Goal: Information Seeking & Learning: Learn about a topic

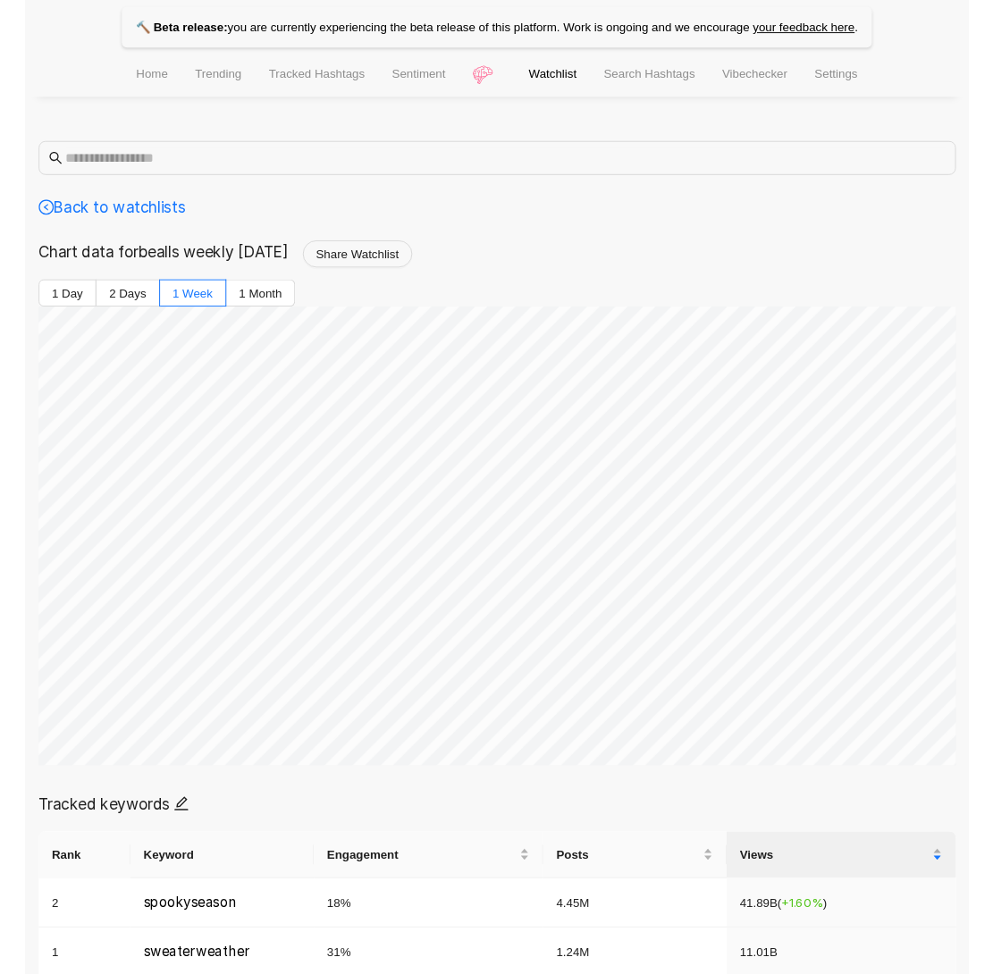
scroll to position [556, 0]
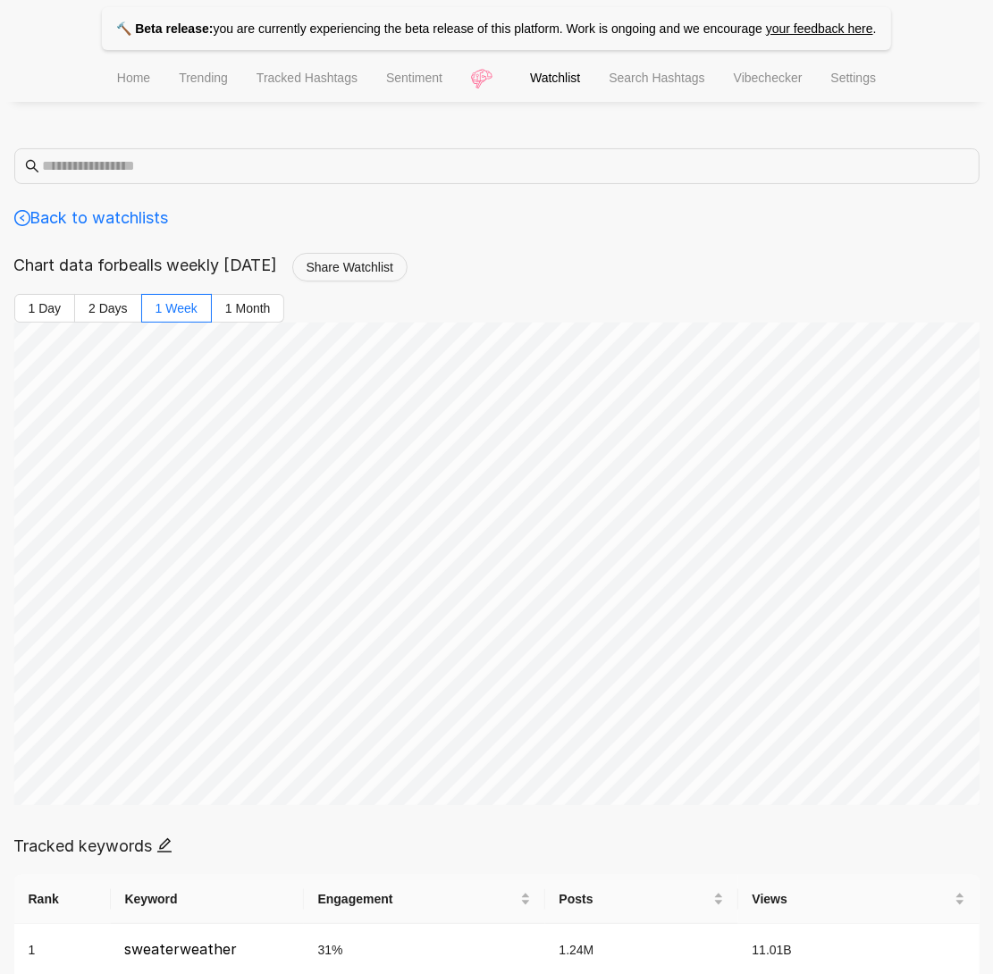
scroll to position [58, 0]
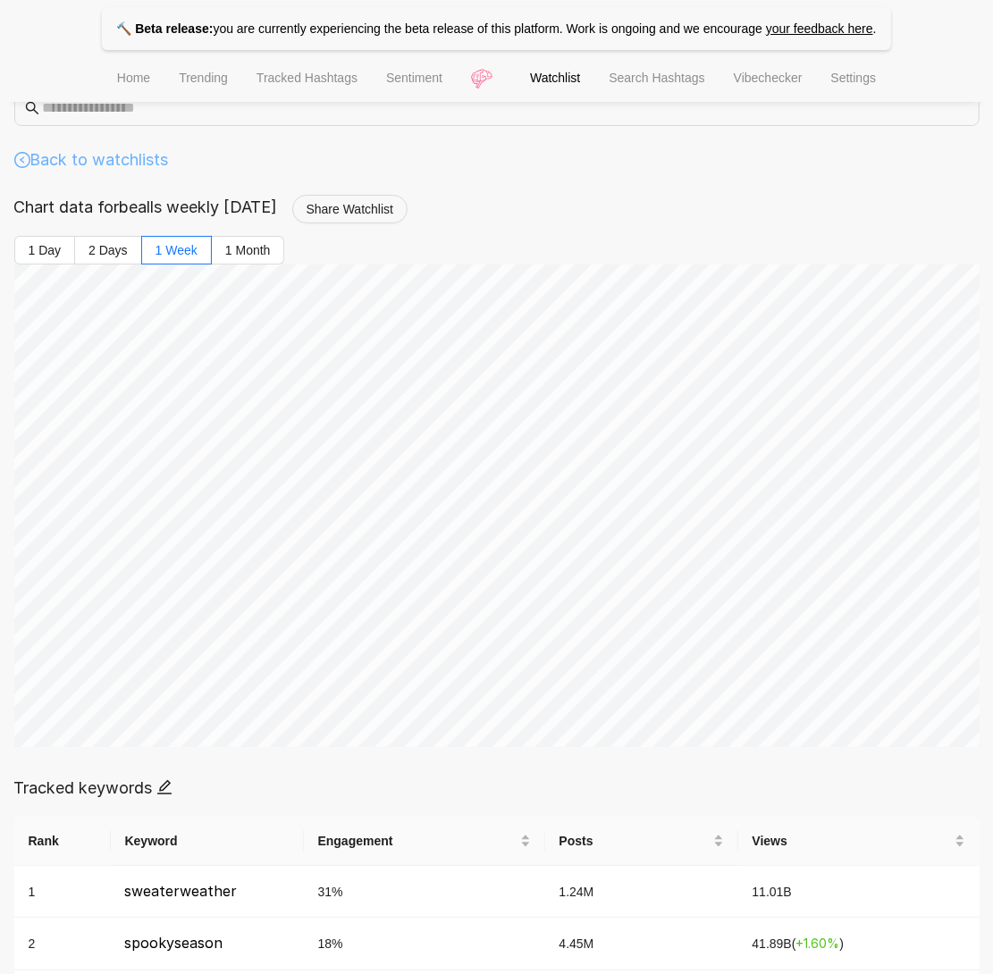
click at [103, 169] on link "Back to watchlists" at bounding box center [91, 159] width 155 height 25
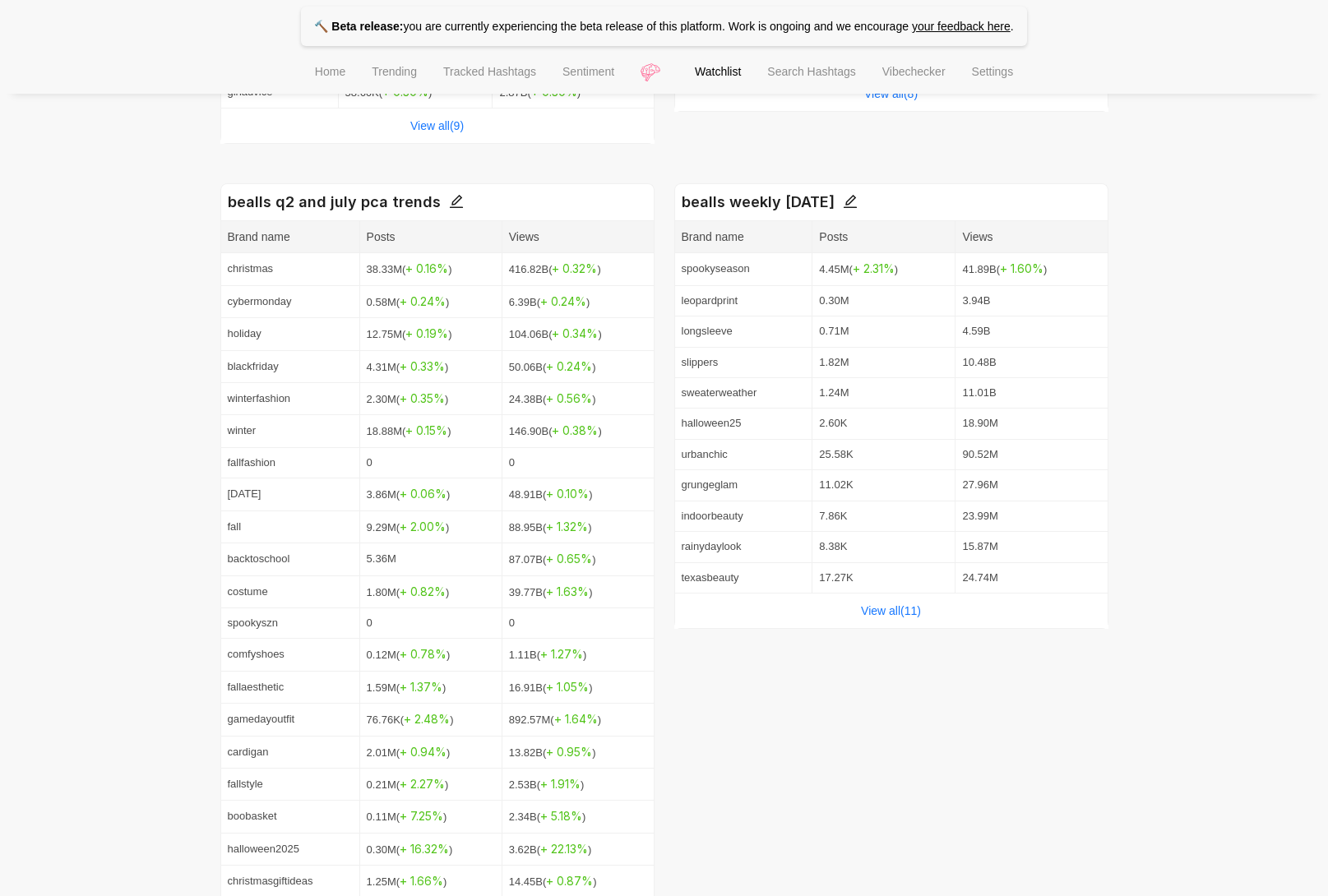
scroll to position [752, 0]
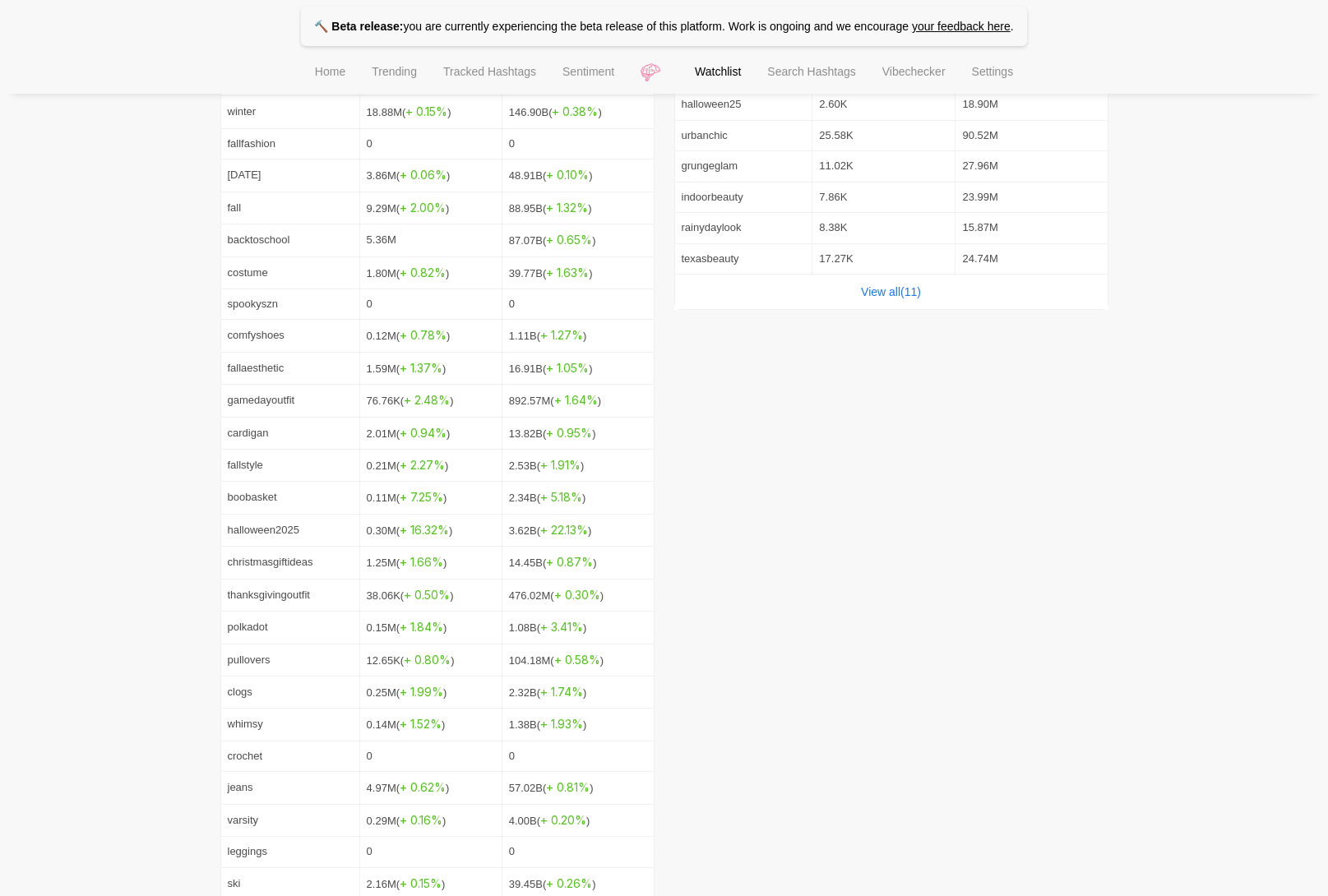
scroll to position [514, 0]
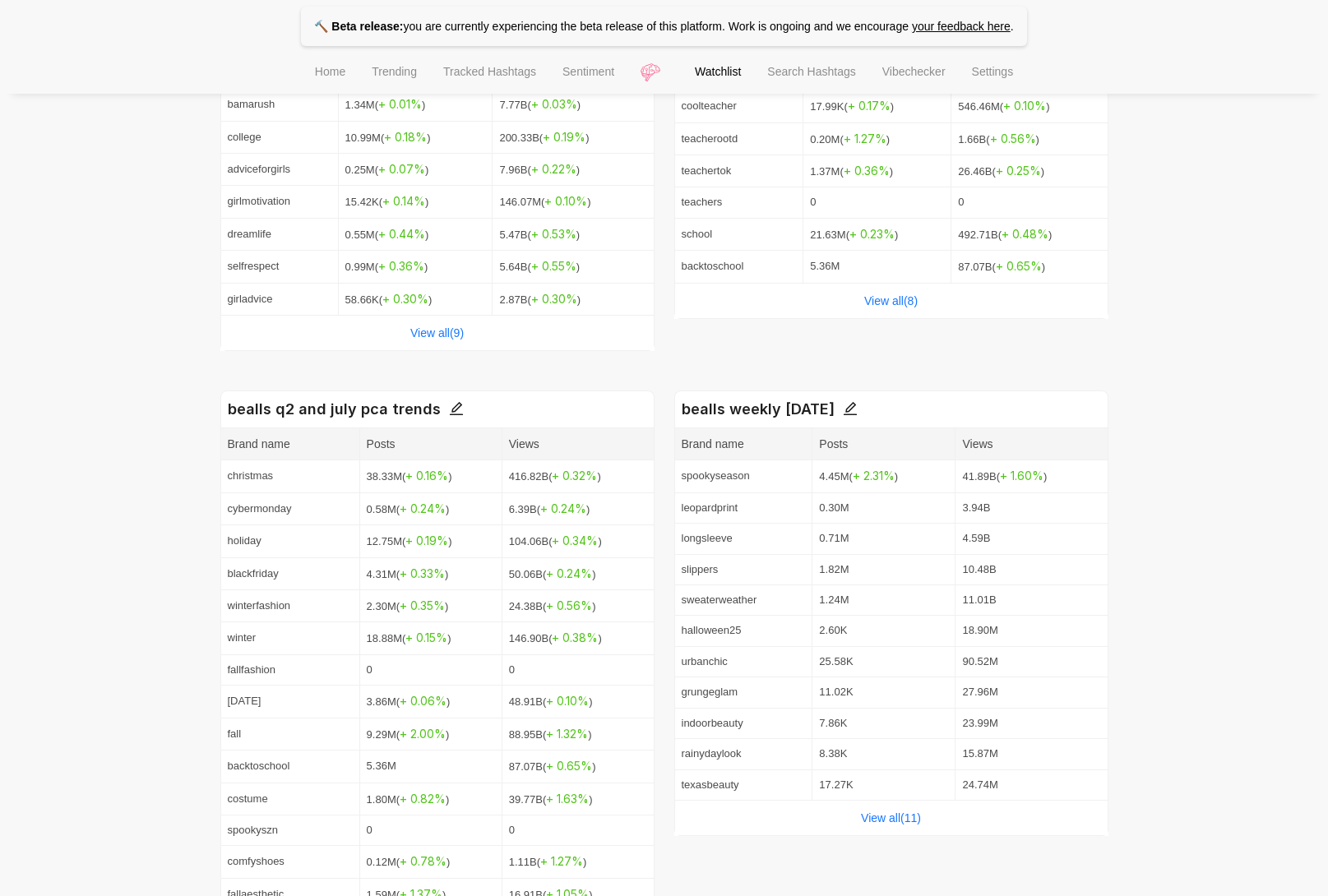
click at [845, 823] on div "View all( 11 )" at bounding box center [892, 818] width 433 height 35
click at [910, 823] on link "View all( 11 )" at bounding box center [891, 818] width 60 height 13
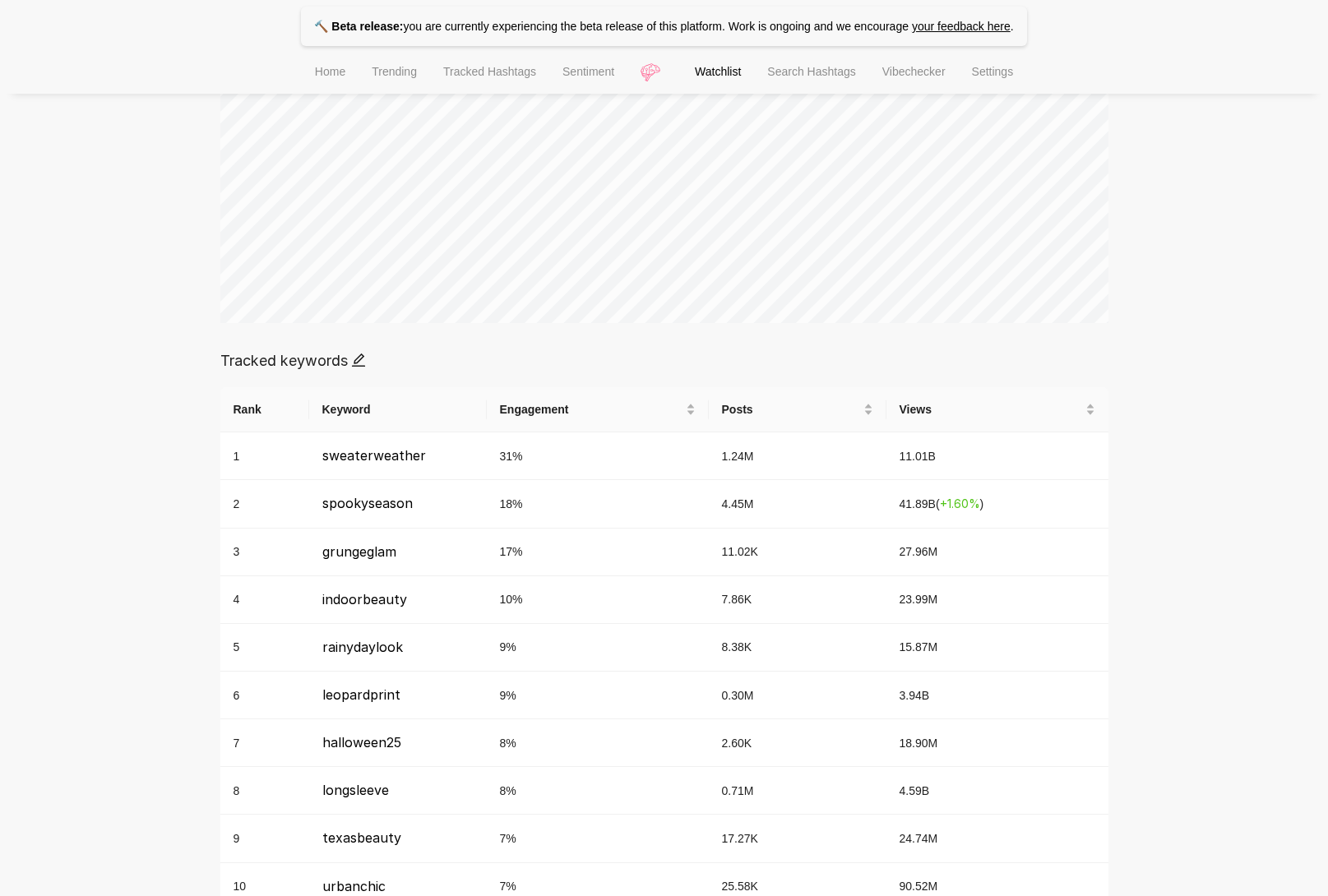
scroll to position [419, 0]
click at [966, 511] on td "41.89B ( + 1.60 % )" at bounding box center [997, 502] width 222 height 48
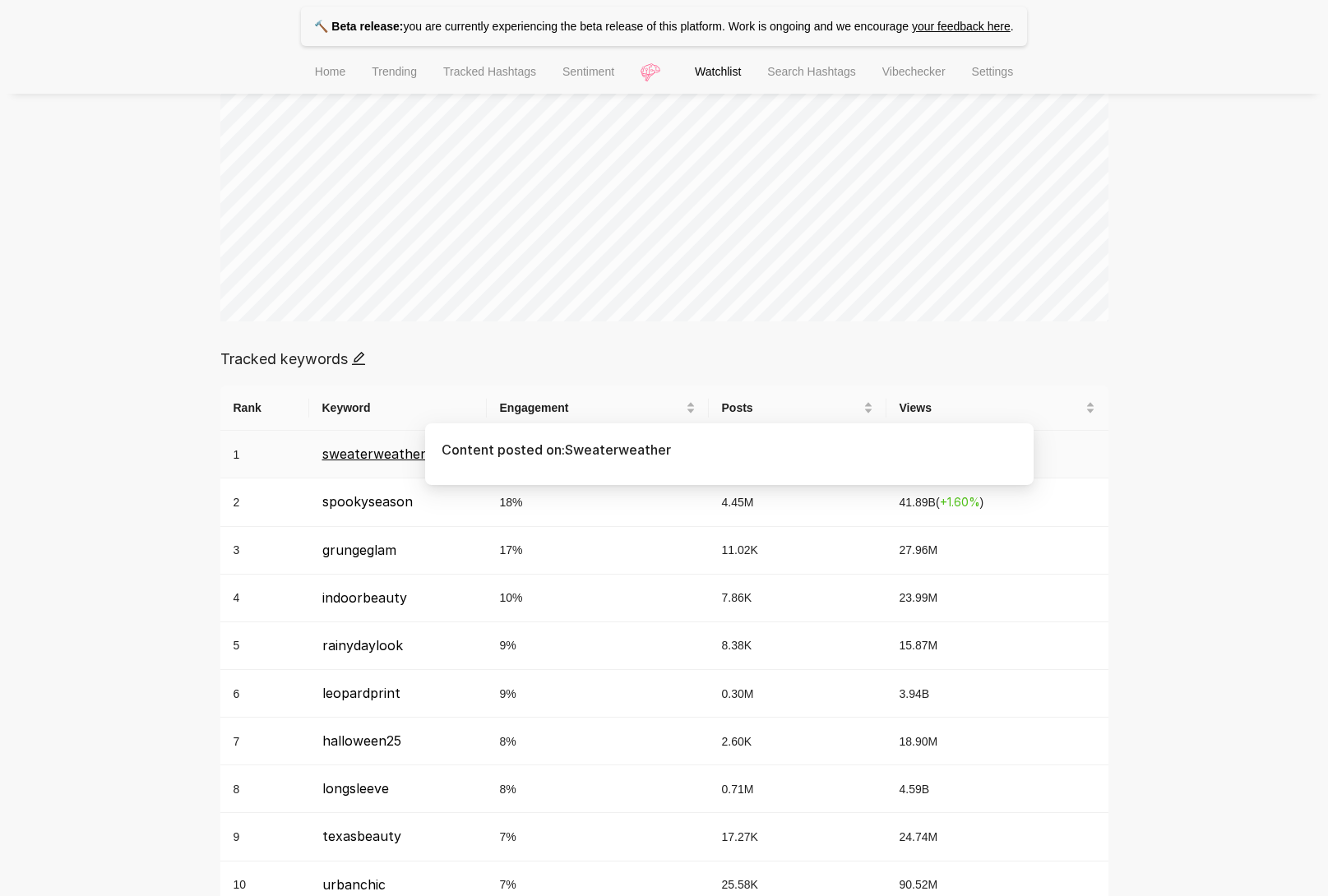
click at [372, 452] on span "sweaterweather" at bounding box center [374, 454] width 104 height 17
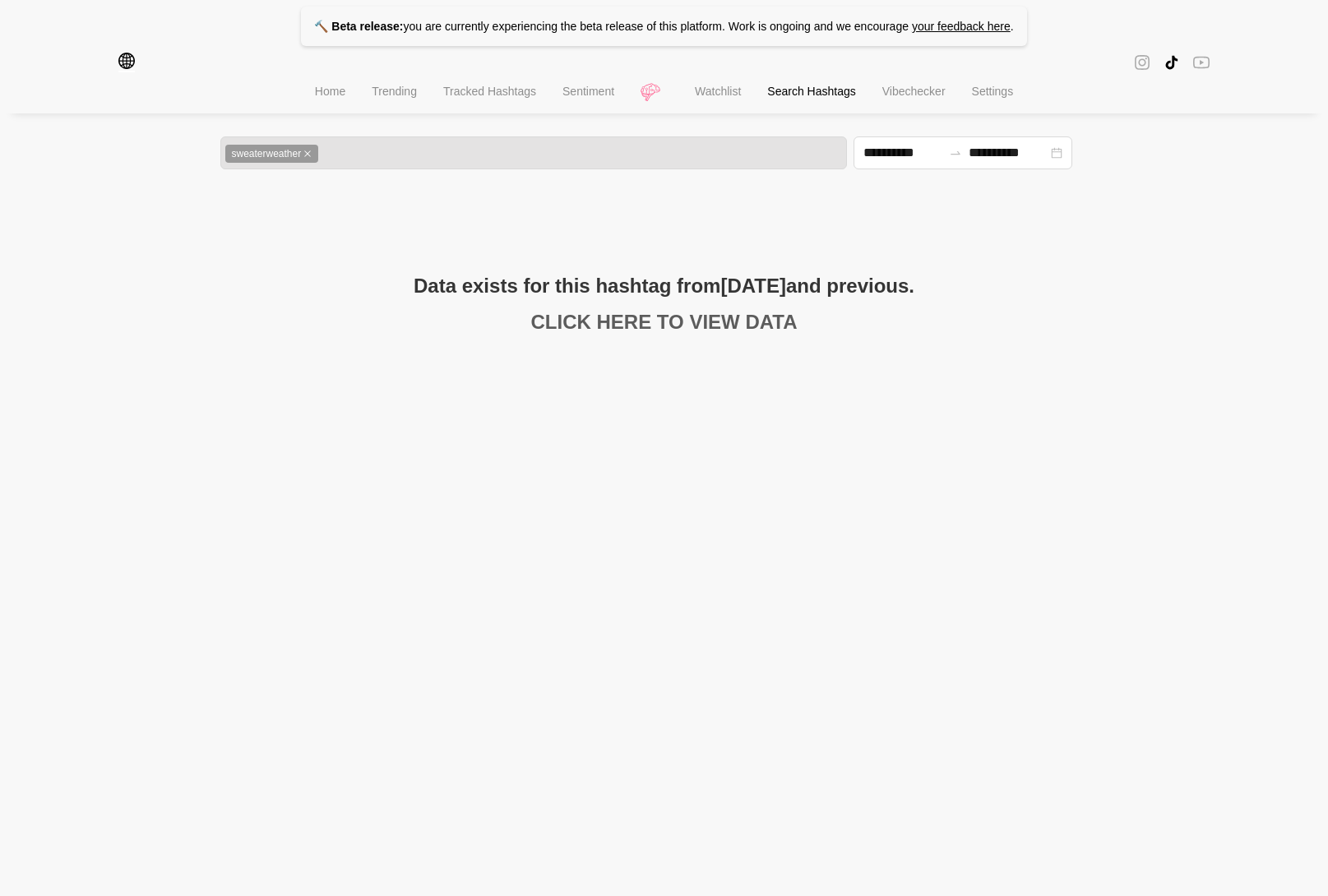
click at [622, 327] on link "CLICK HERE TO VIEW DATA" at bounding box center [664, 322] width 267 height 22
type input "**********"
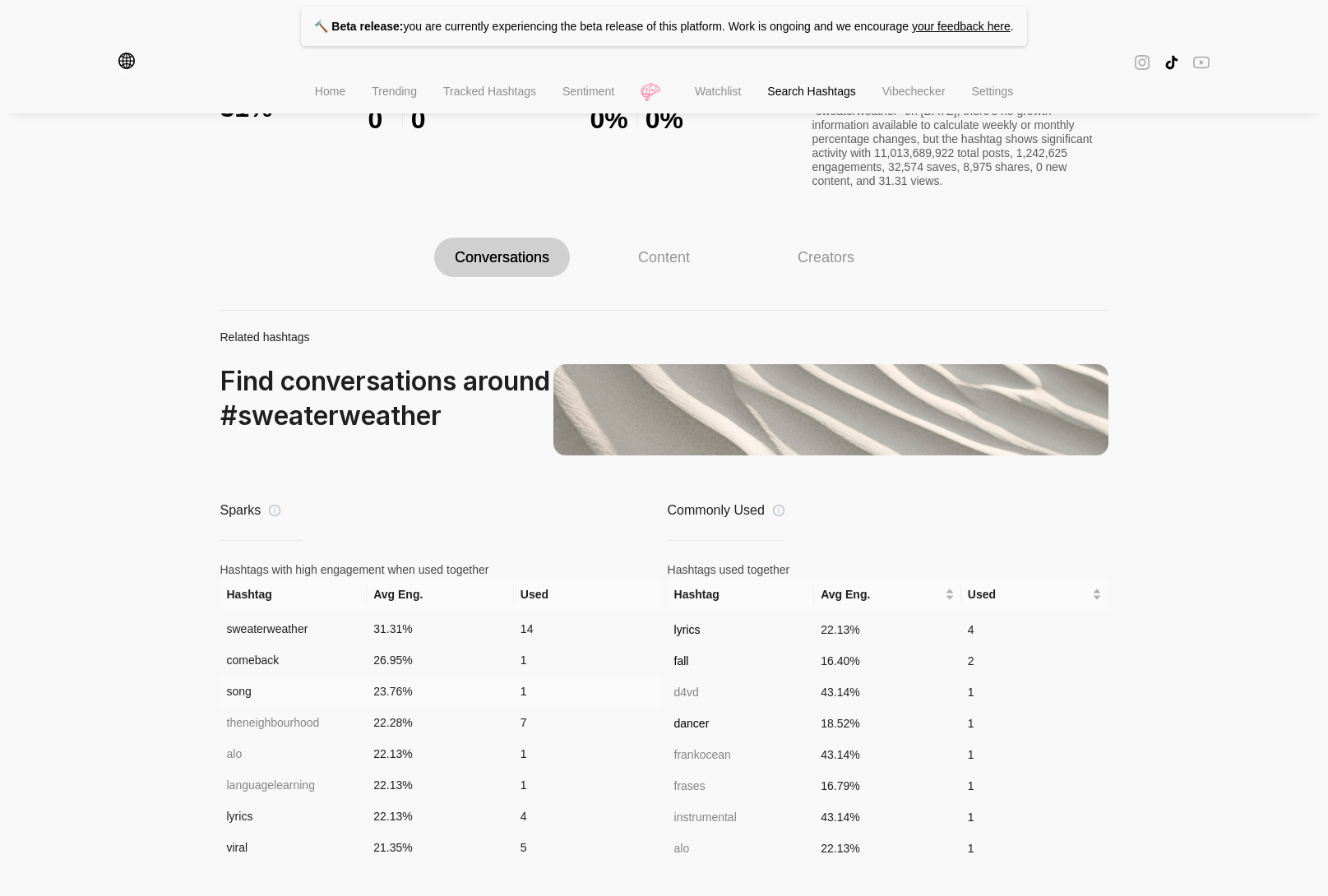
scroll to position [128, 0]
click at [682, 93] on li "Watchlist" at bounding box center [718, 94] width 73 height 42
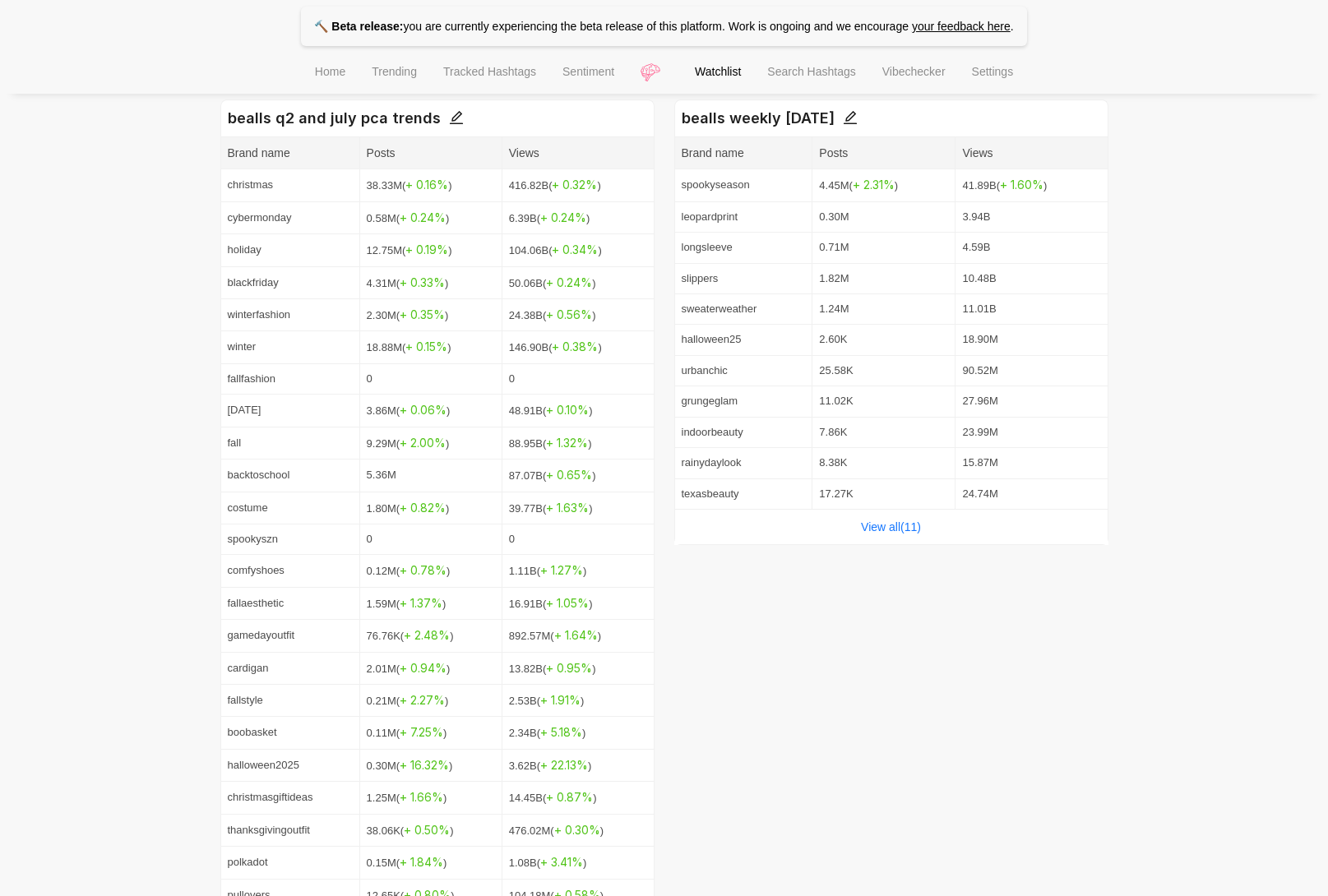
scroll to position [799, 0]
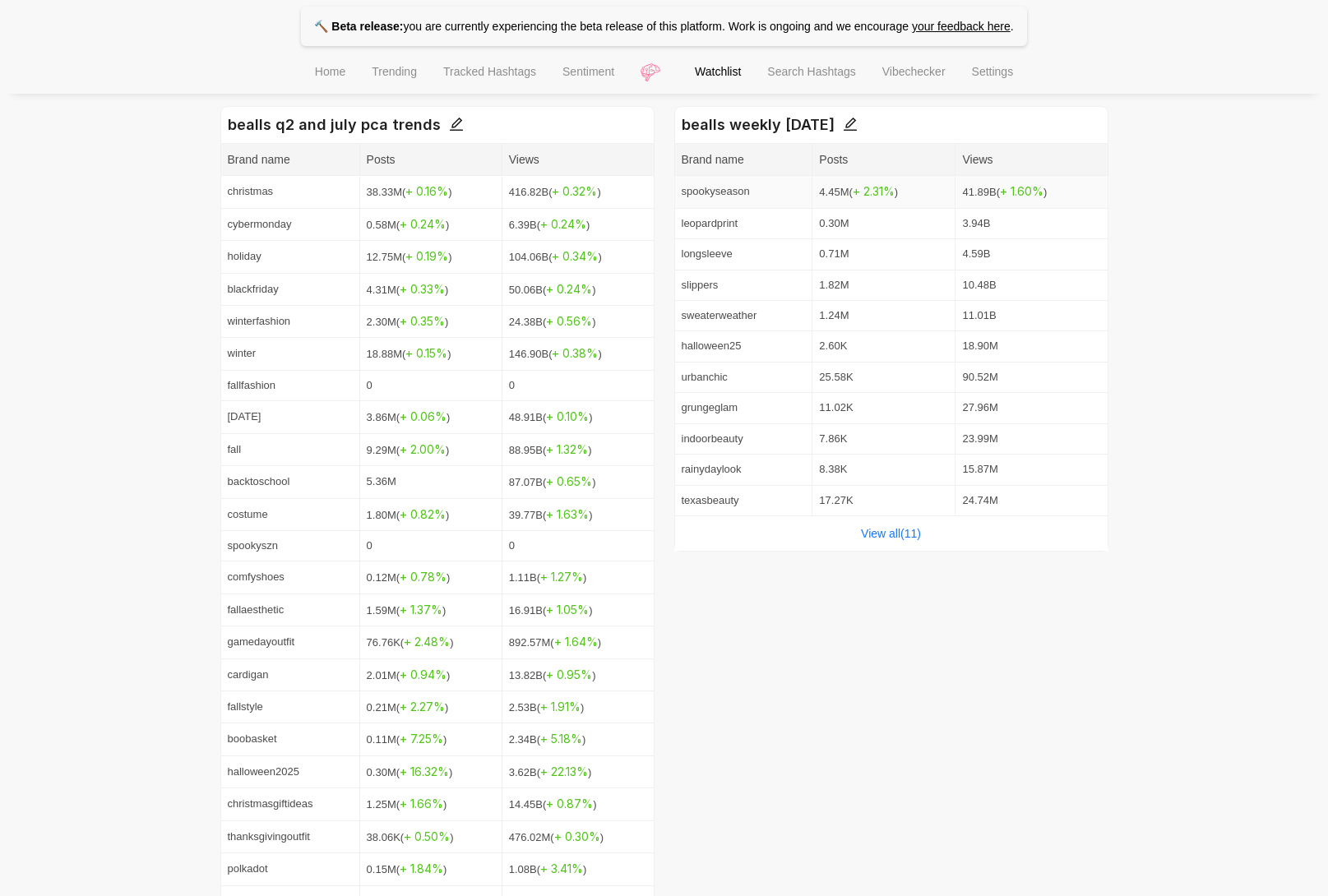
click at [873, 190] on span "+ 2.31 %" at bounding box center [874, 190] width 42 height 14
click at [911, 530] on link "View all( 11 )" at bounding box center [891, 534] width 60 height 13
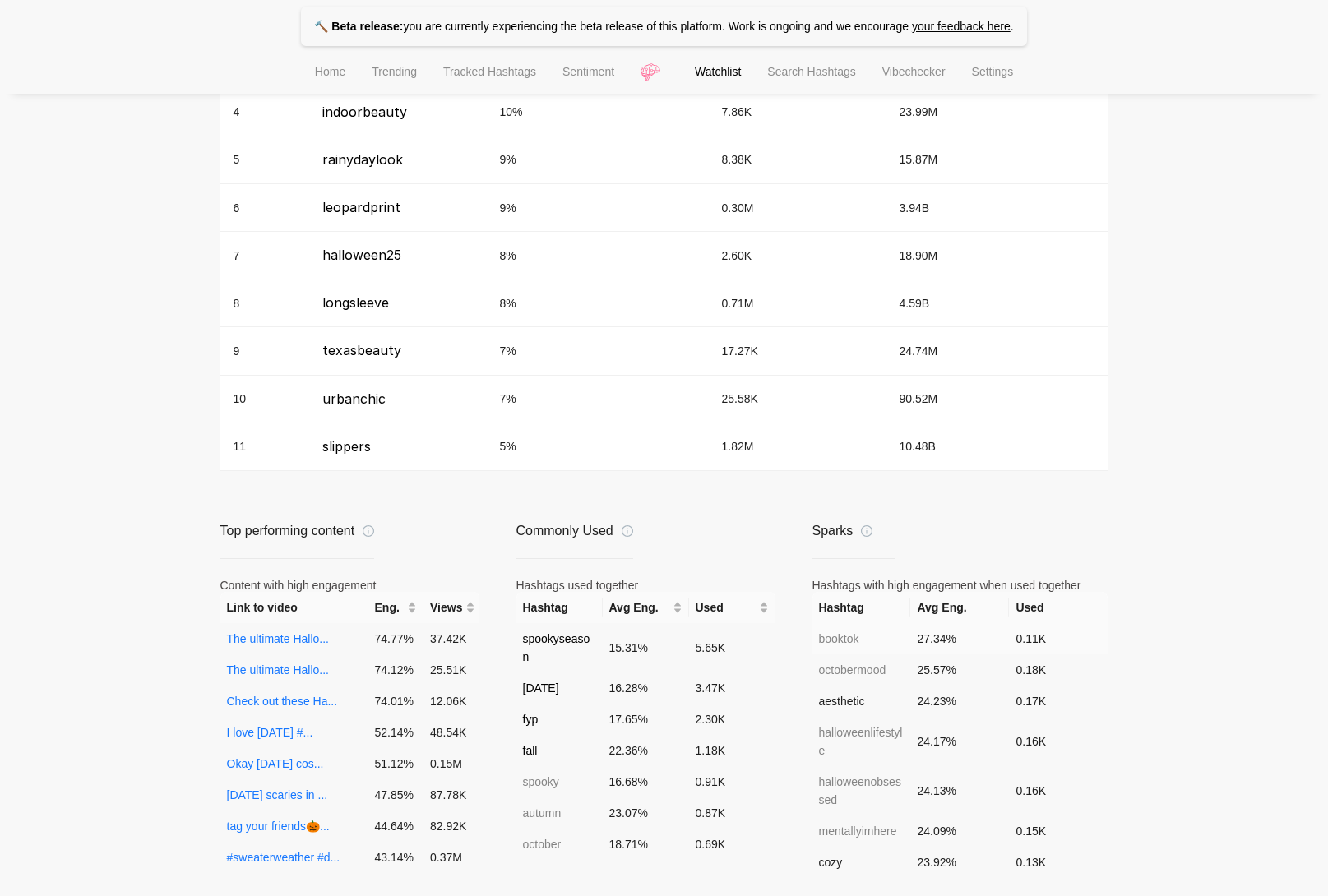
click at [837, 638] on td "booktok" at bounding box center [861, 638] width 98 height 31
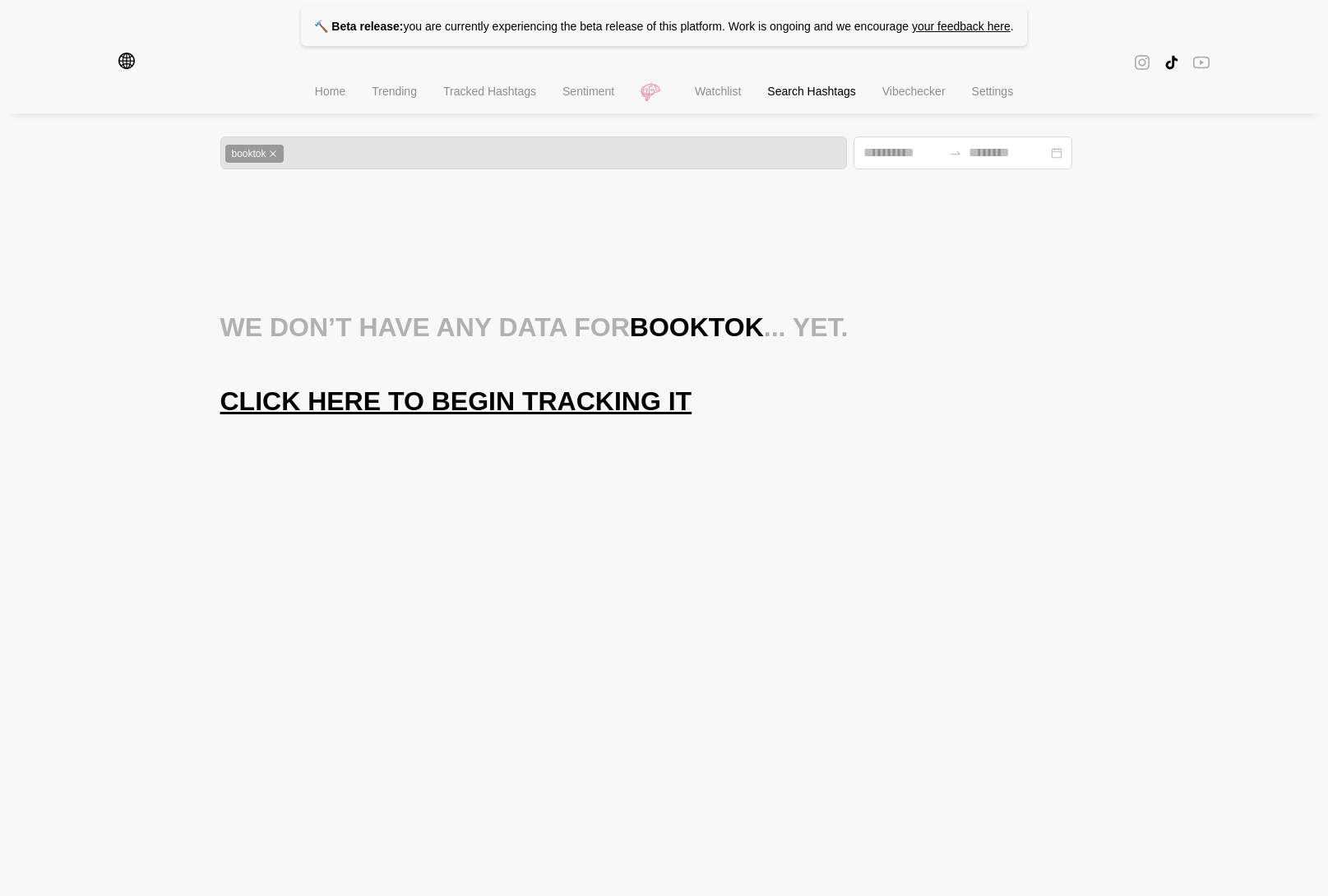
drag, startPoint x: 584, startPoint y: 356, endPoint x: 584, endPoint y: 365, distance: 9.0
click at [584, 356] on div "We don’t have any data for booktok ... yet. Click here to begin tracking it" at bounding box center [664, 364] width 888 height 107
click at [587, 413] on span "Click here to begin tracking it" at bounding box center [456, 401] width 472 height 33
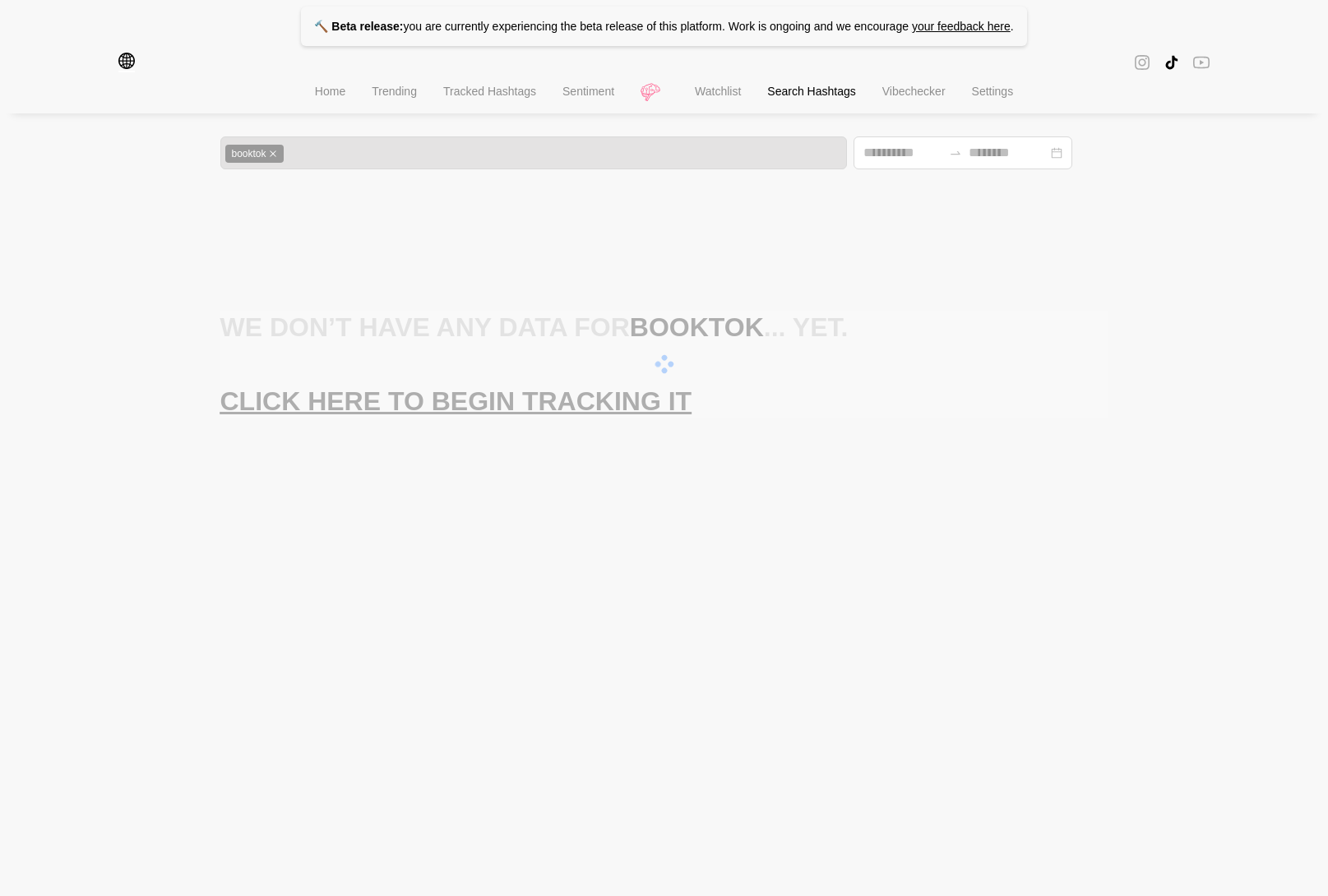
click at [309, 106] on li "Home" at bounding box center [330, 94] width 57 height 42
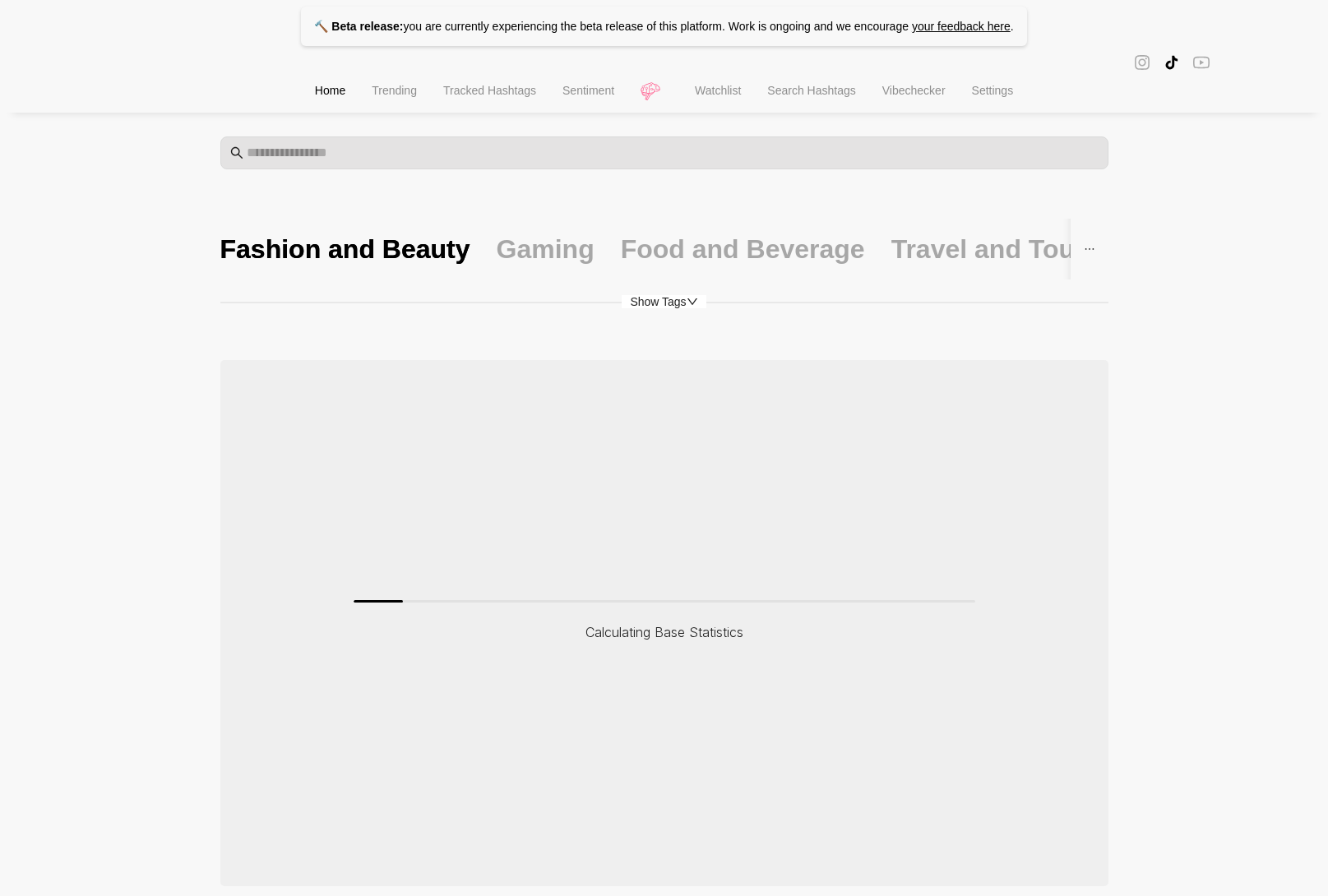
click at [387, 104] on li "Trending" at bounding box center [395, 93] width 72 height 42
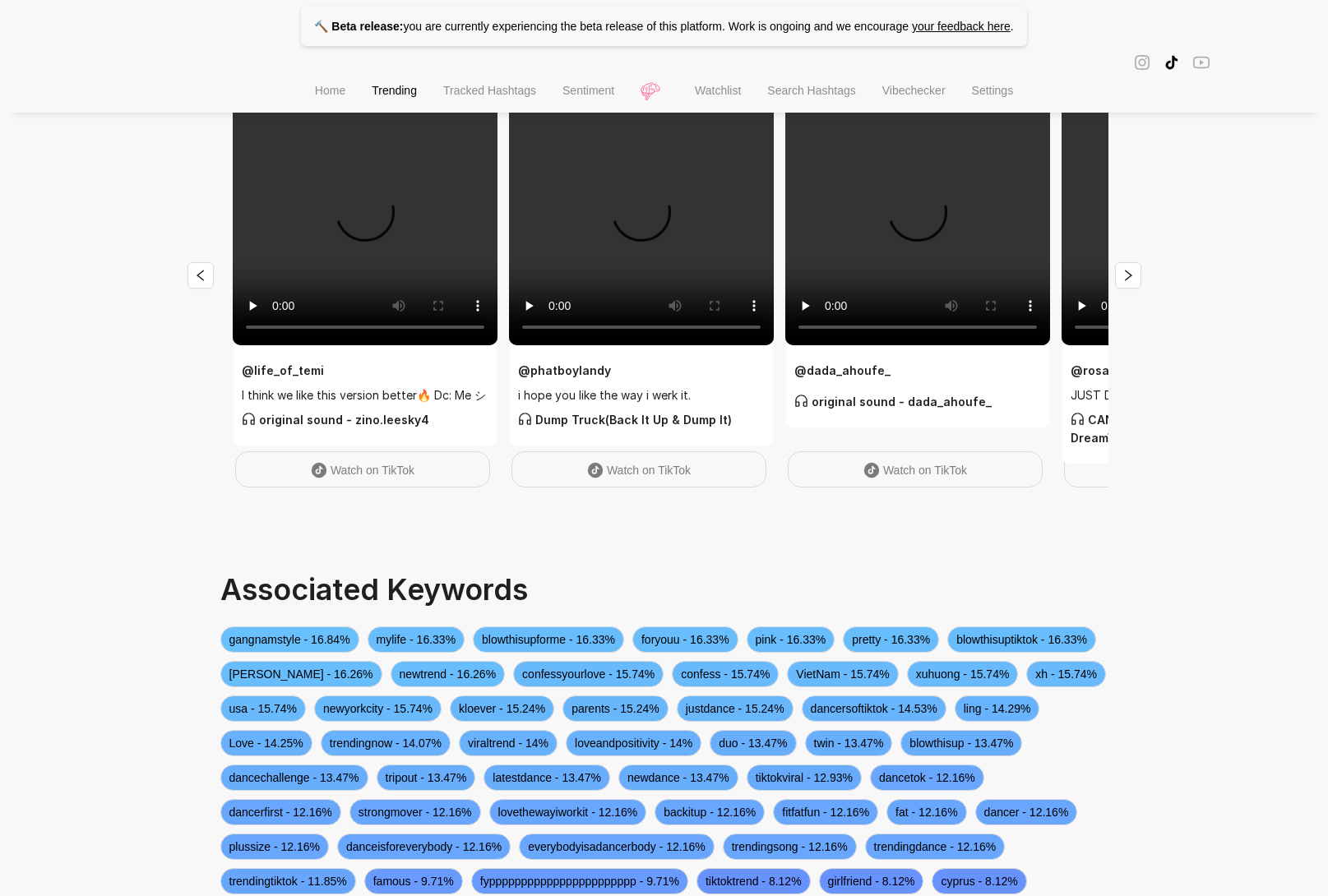
scroll to position [181, 0]
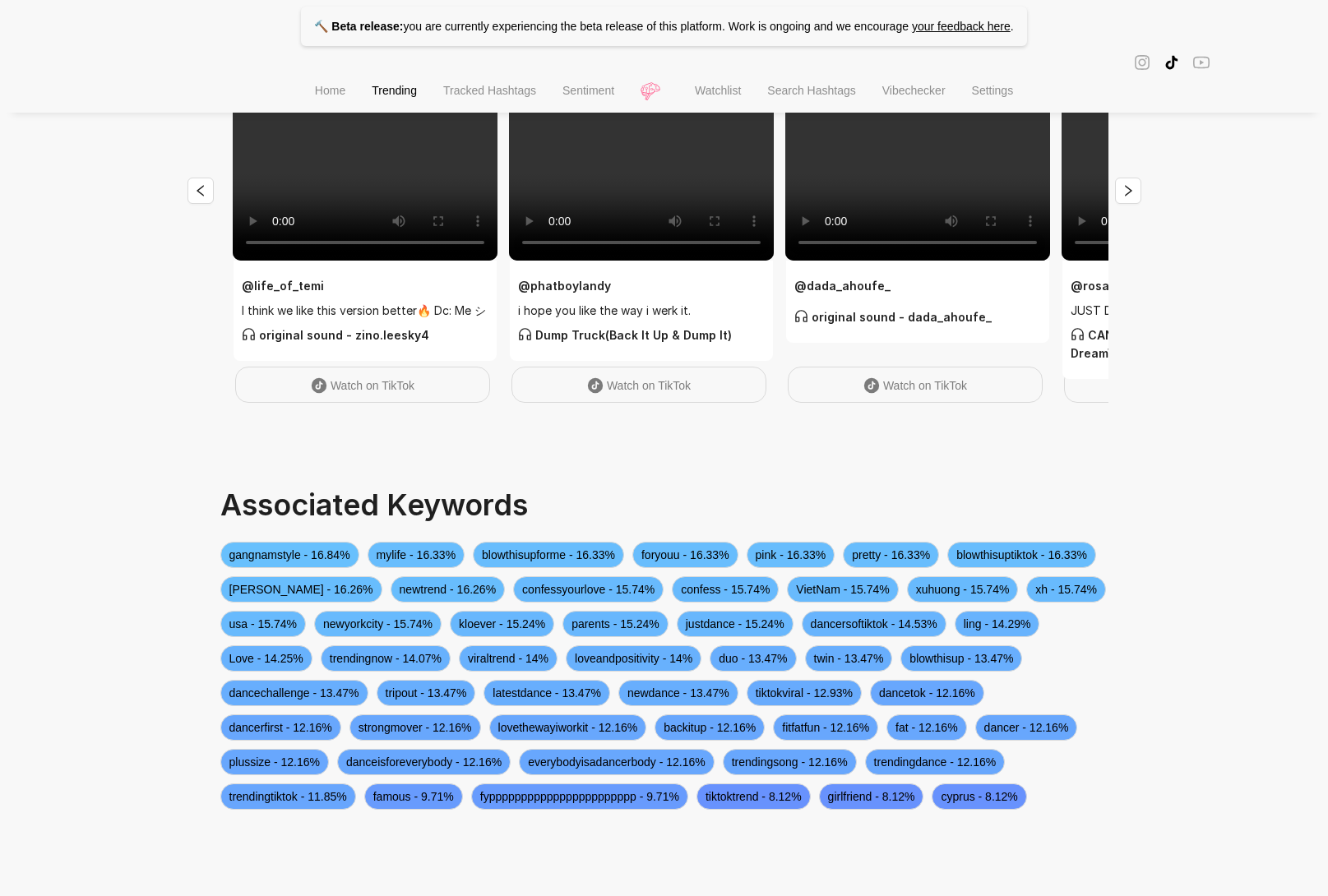
click at [337, 104] on li "Home" at bounding box center [330, 93] width 57 height 42
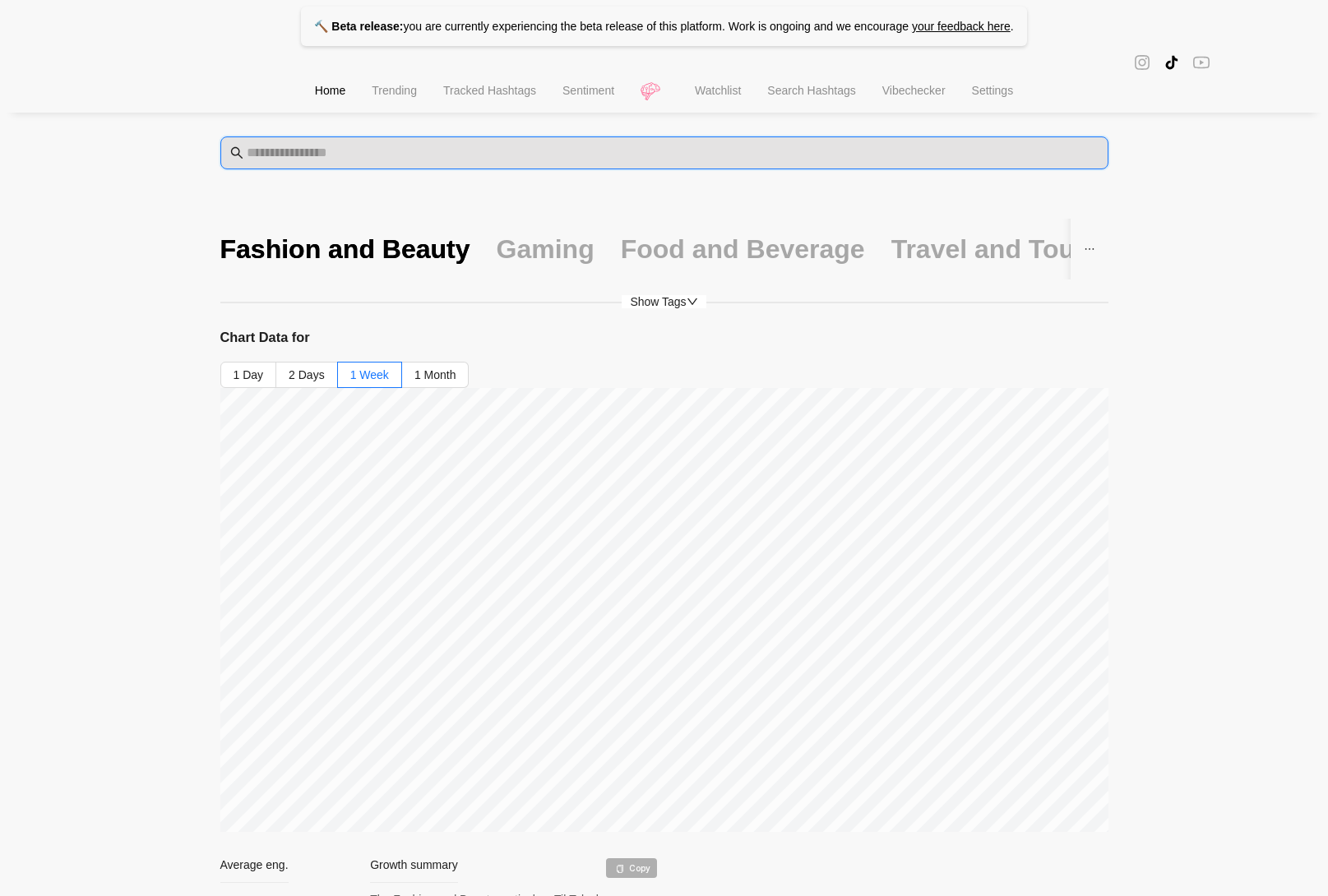
click at [512, 155] on input "text" at bounding box center [673, 152] width 852 height 19
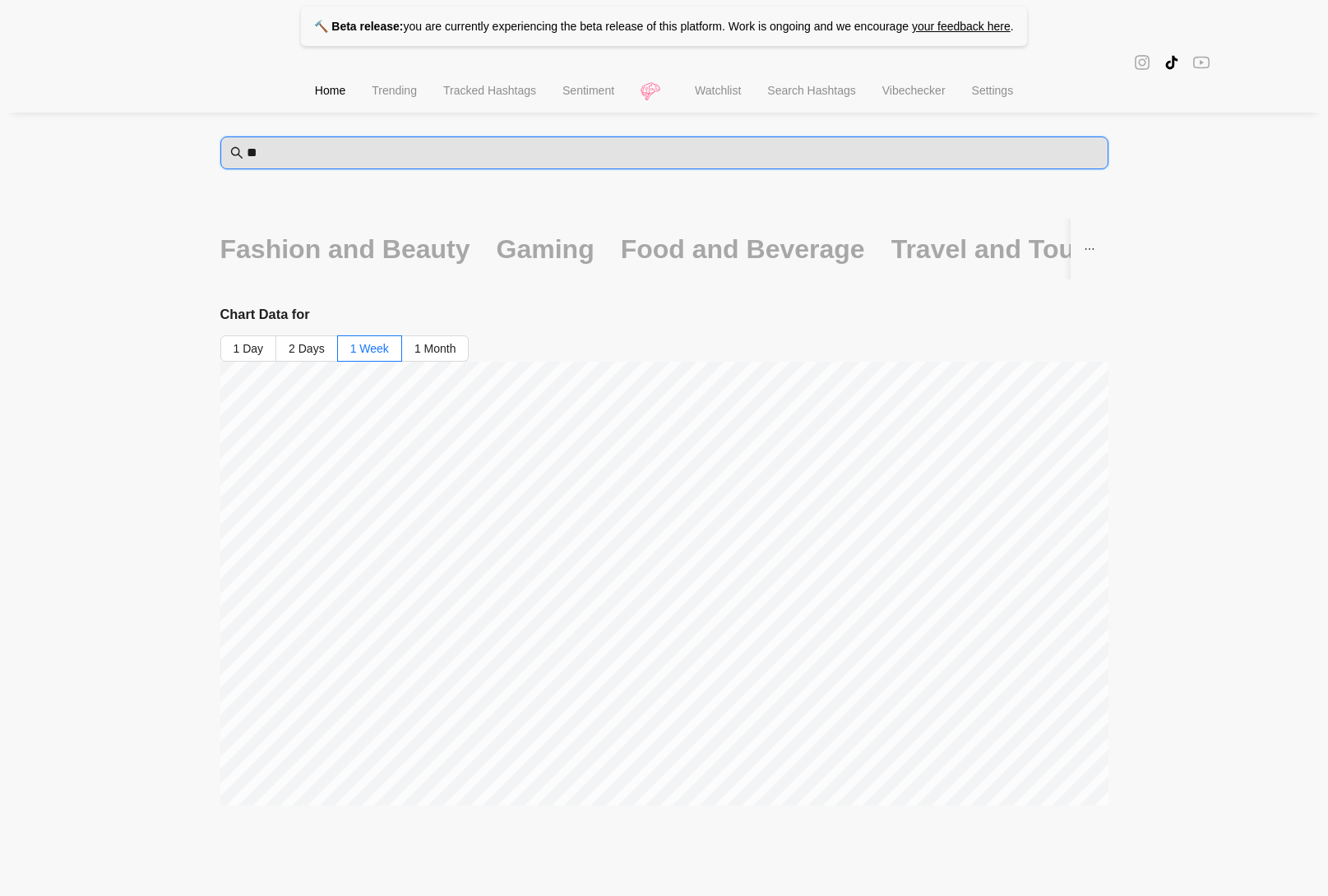
type input "*"
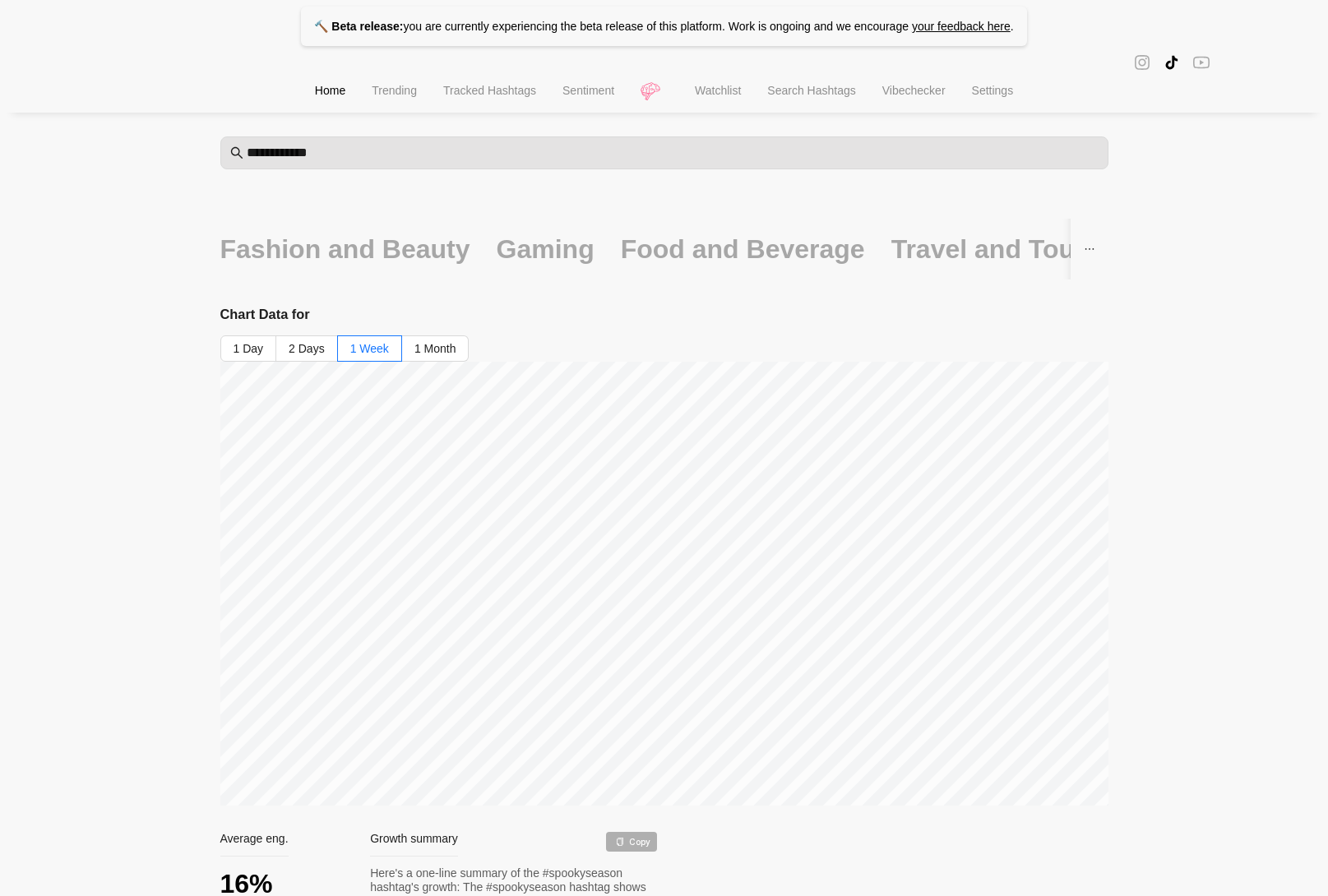
click at [548, 176] on main "**********" at bounding box center [664, 775] width 888 height 1280
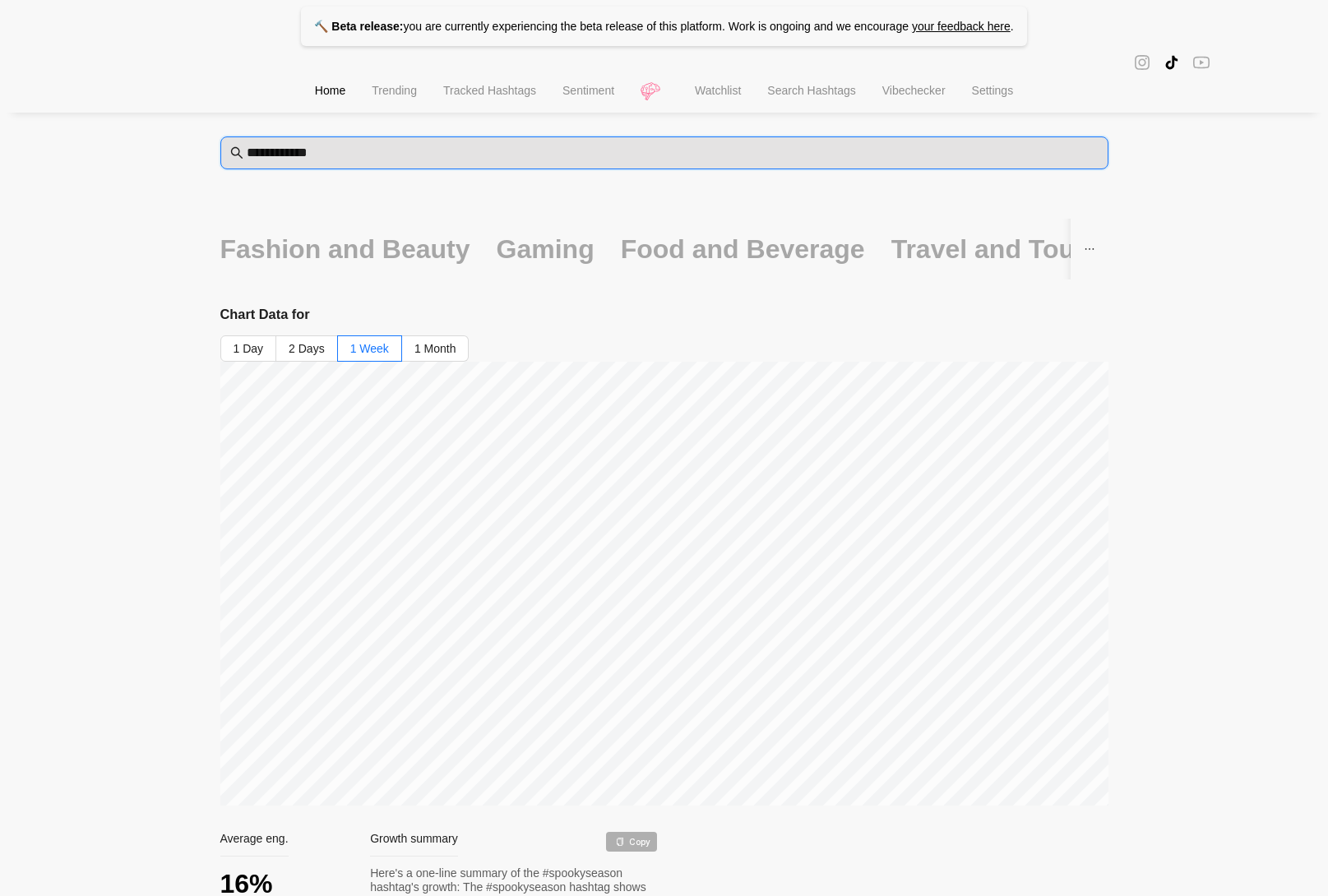
click at [528, 158] on input "**********" at bounding box center [673, 152] width 852 height 19
type input "**********"
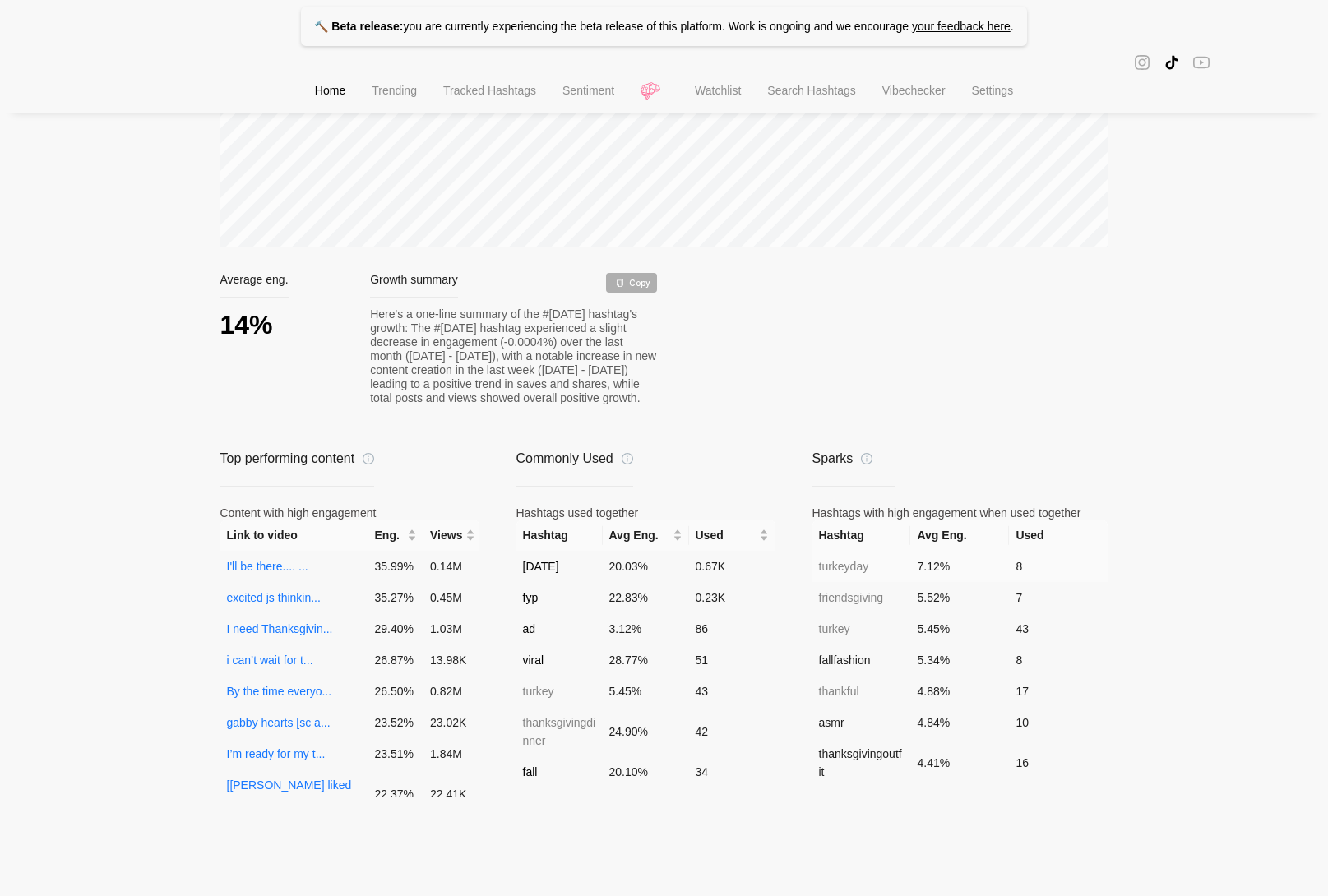
scroll to position [1145, 0]
click at [844, 606] on td "friendsgiving" at bounding box center [861, 592] width 98 height 31
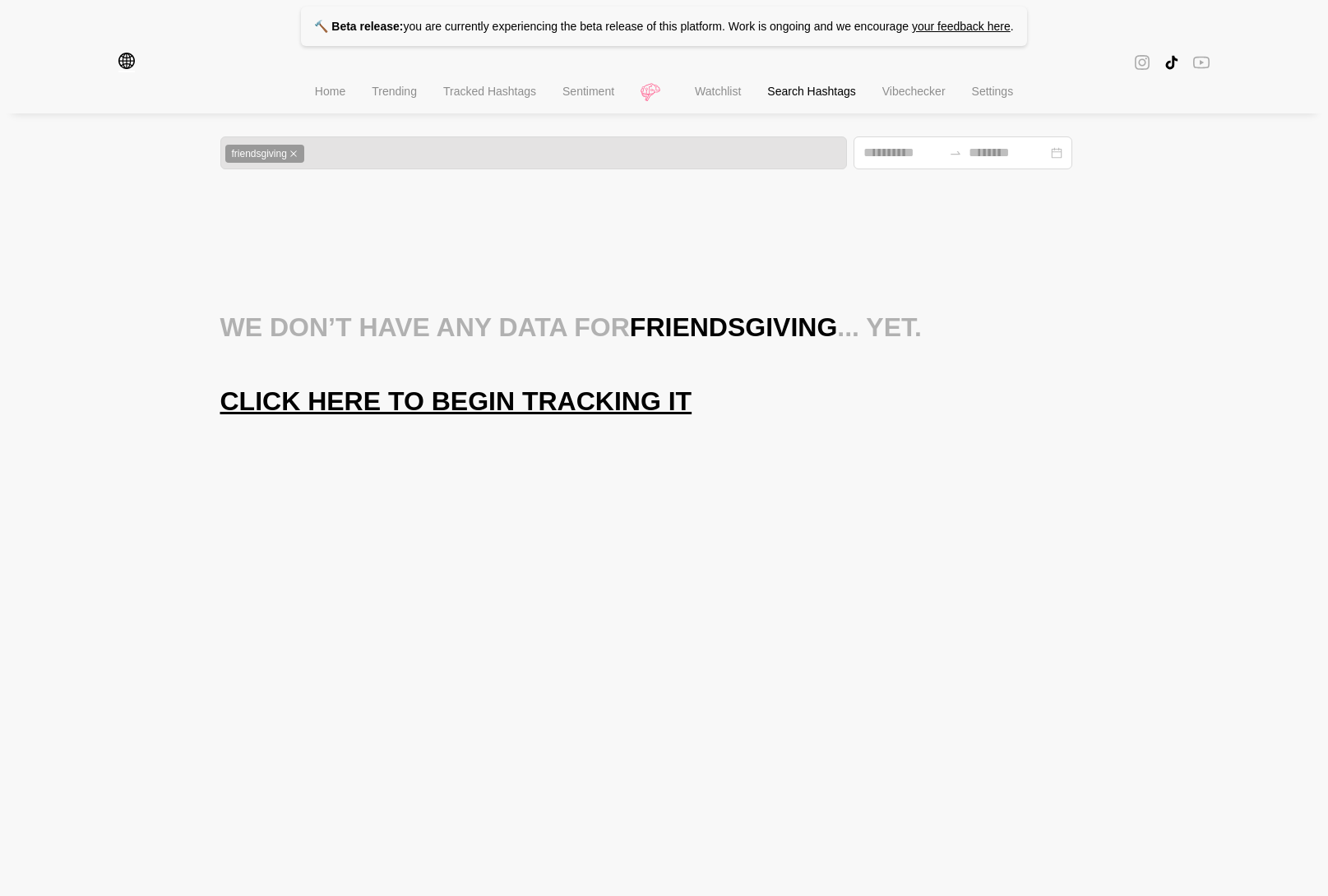
click at [444, 412] on span "Click here to begin tracking it" at bounding box center [456, 401] width 472 height 33
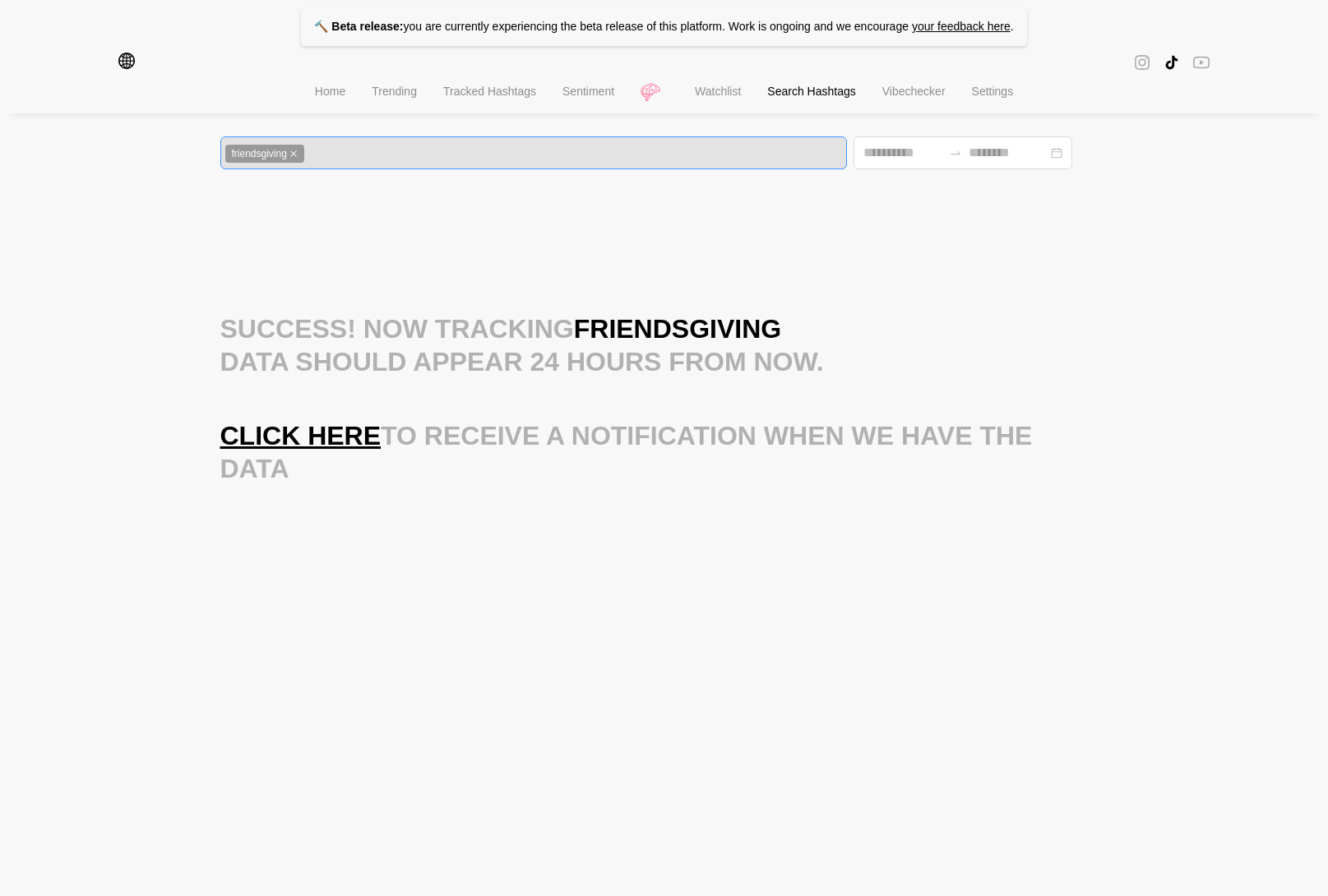
click at [297, 156] on icon "close" at bounding box center [294, 154] width 8 height 8
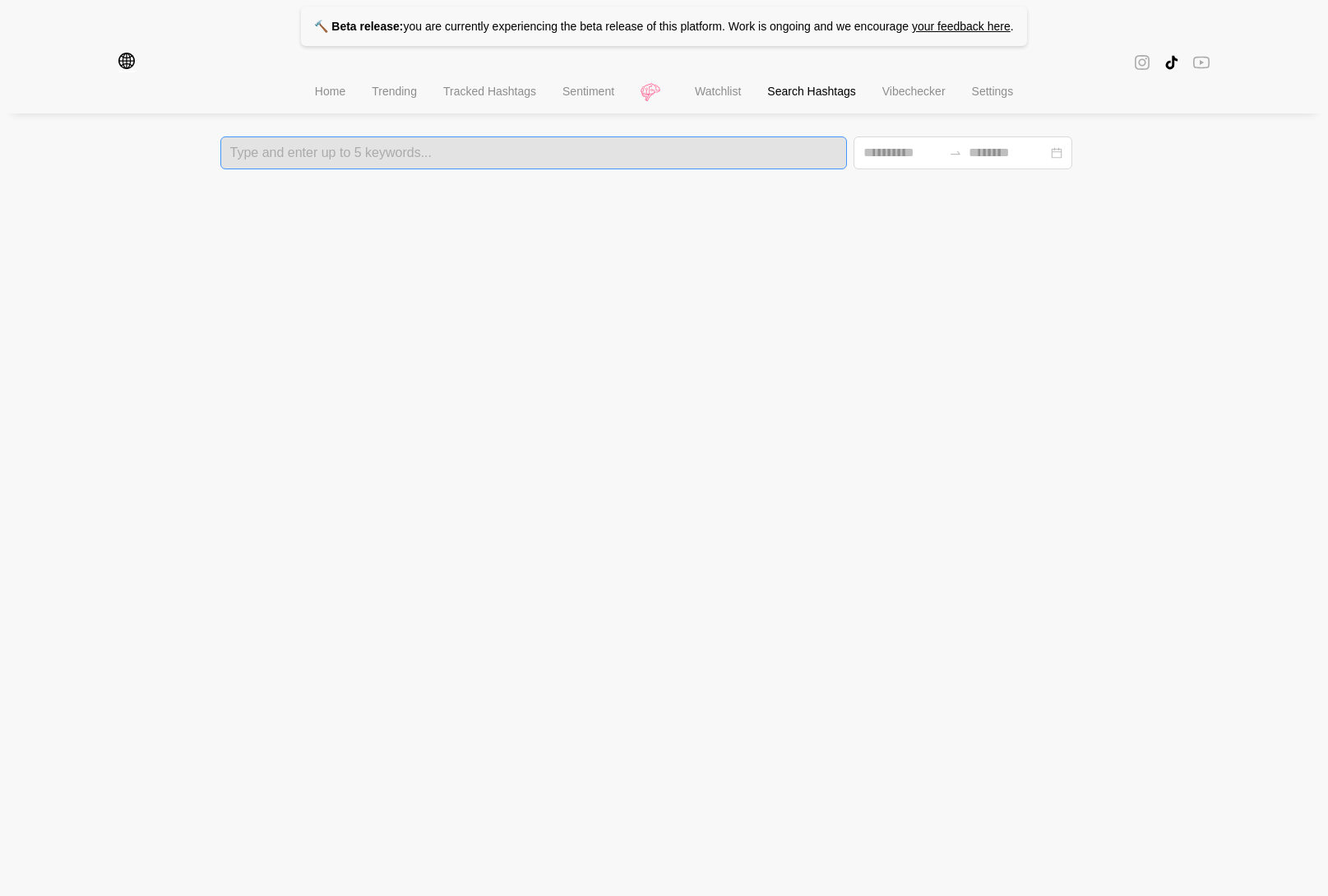
click at [363, 162] on div "Type and enter up to 5 keywords..." at bounding box center [534, 153] width 628 height 33
click at [400, 95] on span "Trending" at bounding box center [394, 91] width 45 height 13
